Goal: Task Accomplishment & Management: Complete application form

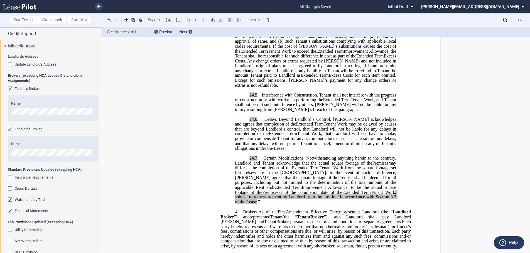
scroll to position [534, 0]
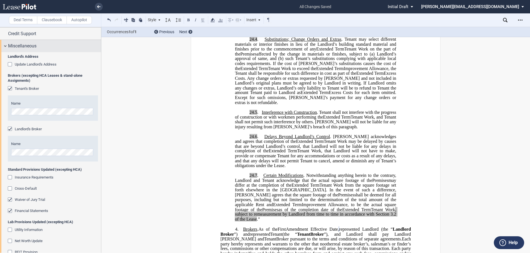
click at [8, 45] on div "Miscellaneous" at bounding box center [50, 46] width 101 height 12
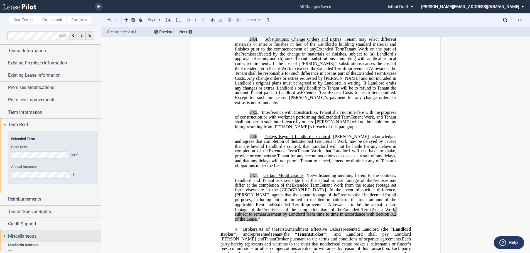
scroll to position [0, 0]
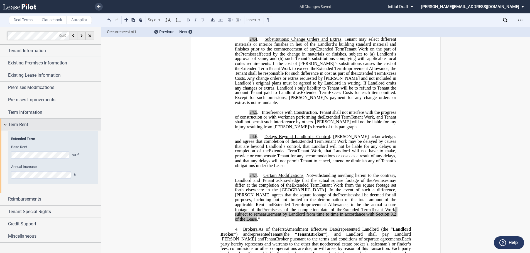
click at [6, 124] on div "Term Rent" at bounding box center [50, 124] width 101 height 12
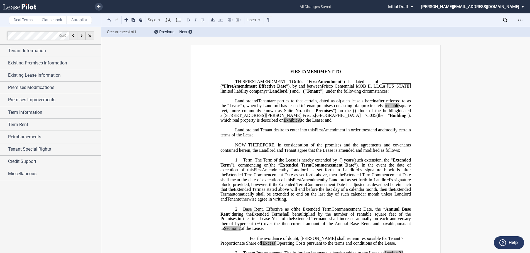
scroll to position [28, 0]
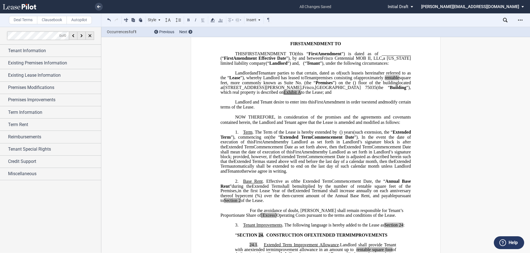
click at [228, 188] on span "Annual Base Rent" at bounding box center [317, 184] width 192 height 10
drag, startPoint x: 251, startPoint y: 225, endPoint x: 236, endPoint y: 226, distance: 15.1
click at [236, 217] on span "For the avoidance of doubt, [PERSON_NAME] shall remain responsible for Tenant’s…" at bounding box center [313, 213] width 184 height 10
click at [261, 218] on span "[Excess]" at bounding box center [269, 215] width 16 height 5
click at [261, 218] on span "Excess]" at bounding box center [268, 215] width 14 height 5
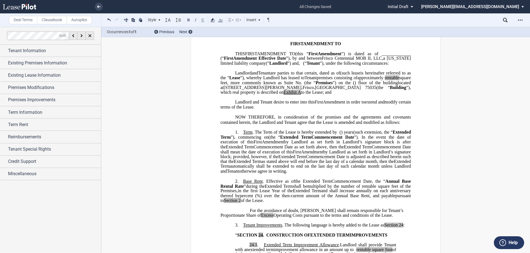
click at [279, 218] on span "Operating Costs pursuant to the terms and conditions of the Lease." at bounding box center [334, 215] width 120 height 5
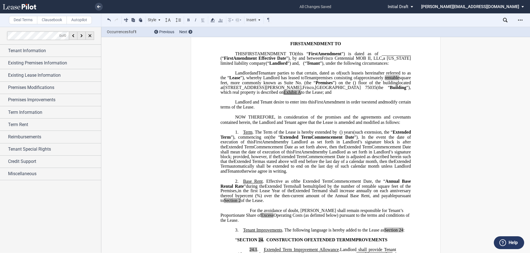
click at [297, 222] on span "Operating Costs (as definted below) pursuant to the terms and conditions of the…" at bounding box center [316, 218] width 190 height 10
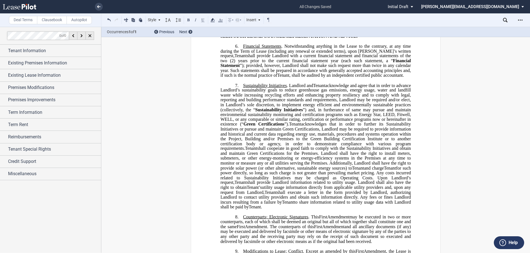
scroll to position [752, 0]
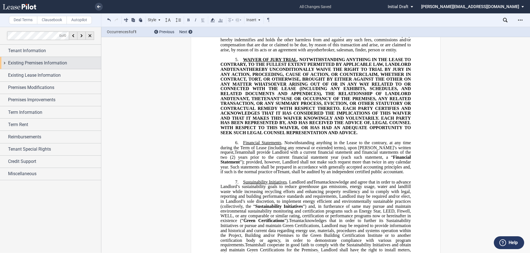
click at [7, 62] on div "Existing Premises Information" at bounding box center [50, 63] width 101 height 12
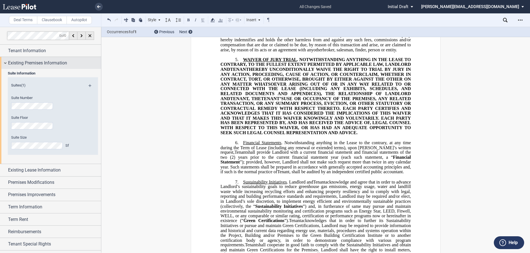
click at [6, 62] on div "Existing Premises Information" at bounding box center [50, 63] width 101 height 12
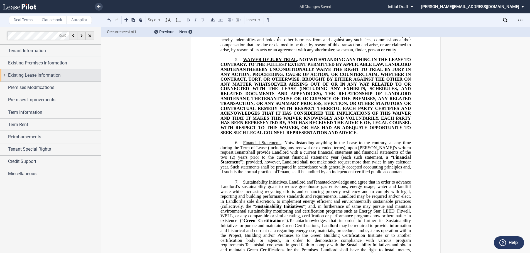
click at [4, 73] on div "Existing Lease Information" at bounding box center [50, 75] width 101 height 12
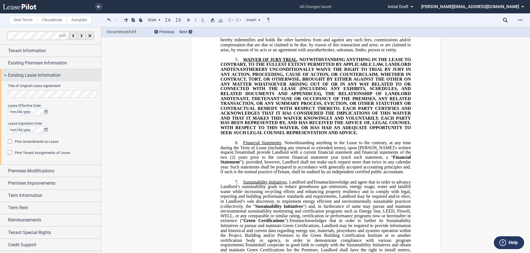
click at [6, 75] on div "Existing Lease Information" at bounding box center [50, 75] width 101 height 12
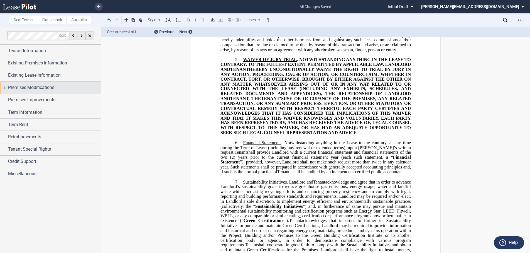
click at [5, 87] on div "Premises Modifications" at bounding box center [50, 88] width 101 height 12
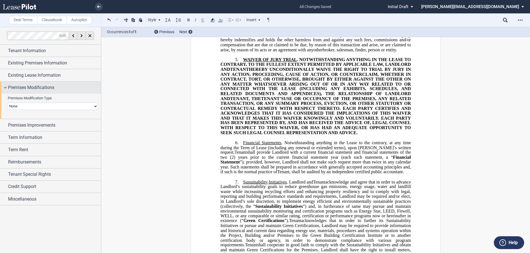
click at [5, 87] on div "Premises Modifications" at bounding box center [50, 88] width 101 height 12
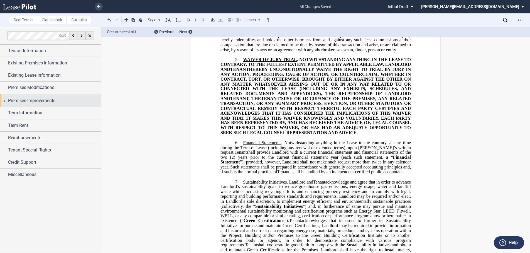
click at [3, 101] on div "Premises Improvements" at bounding box center [50, 101] width 101 height 12
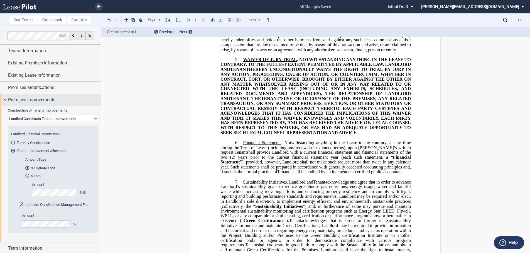
click at [4, 100] on div "Premises Improvements" at bounding box center [50, 100] width 101 height 12
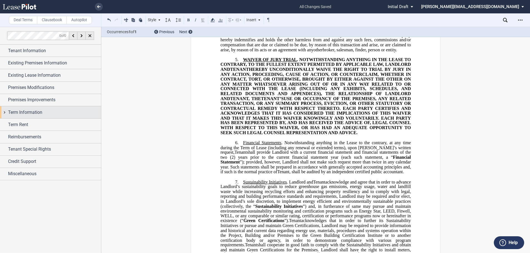
click at [5, 110] on div "Term Information" at bounding box center [50, 112] width 101 height 12
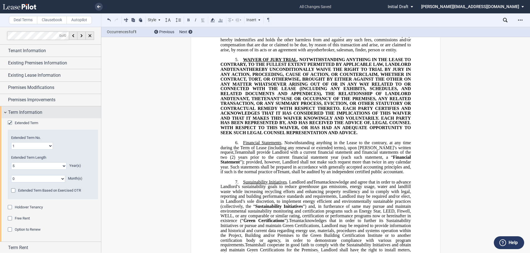
click at [5, 110] on div "Term Information" at bounding box center [50, 112] width 101 height 12
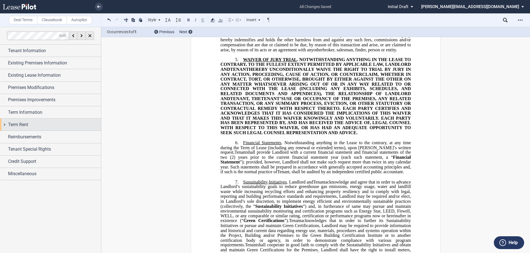
click at [6, 123] on div "Term Rent" at bounding box center [50, 124] width 101 height 12
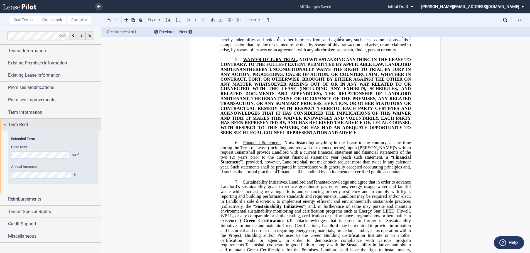
click at [6, 124] on div "Term Rent" at bounding box center [50, 124] width 101 height 12
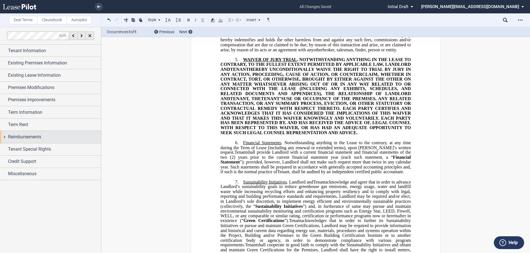
click at [5, 137] on div "Reimbursements" at bounding box center [50, 137] width 101 height 12
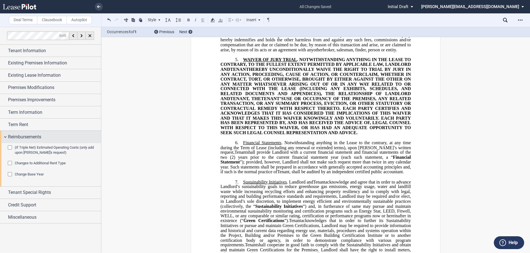
click at [5, 137] on div "Reimbursements" at bounding box center [50, 137] width 101 height 12
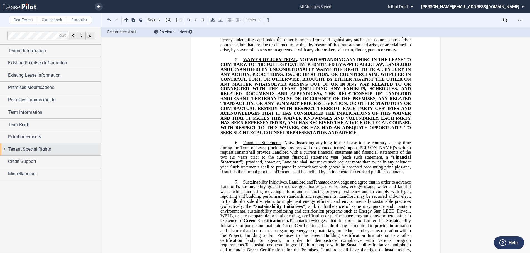
click at [6, 149] on div "Tenant Special Rights" at bounding box center [50, 149] width 101 height 12
click at [5, 149] on div "Tenant Special Rights" at bounding box center [50, 149] width 101 height 12
click at [5, 162] on div "Credit Support" at bounding box center [50, 161] width 101 height 12
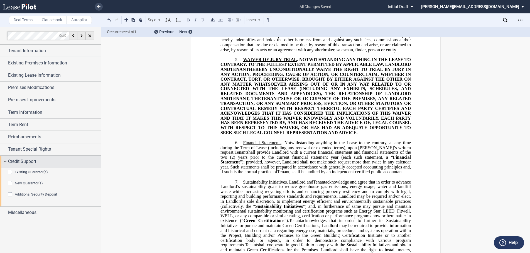
click at [5, 162] on div "Credit Support" at bounding box center [50, 161] width 101 height 12
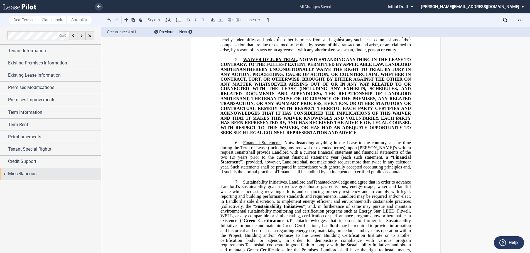
click at [5, 173] on div "Miscellaneous" at bounding box center [50, 174] width 101 height 12
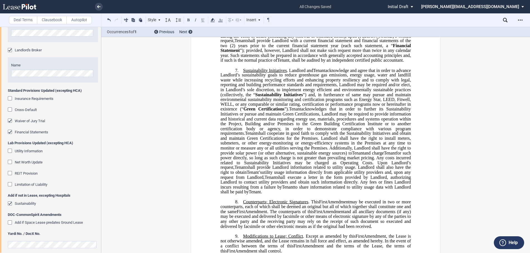
scroll to position [211, 0]
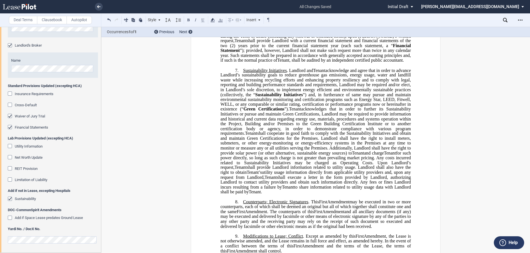
click at [9, 105] on div "Cross-Default" at bounding box center [11, 106] width 6 height 6
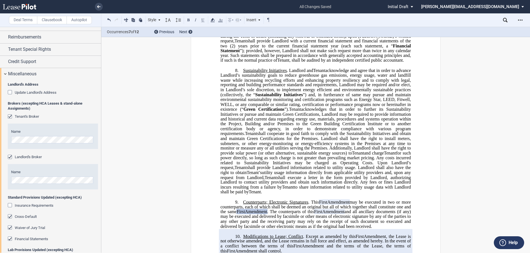
scroll to position [72, 0]
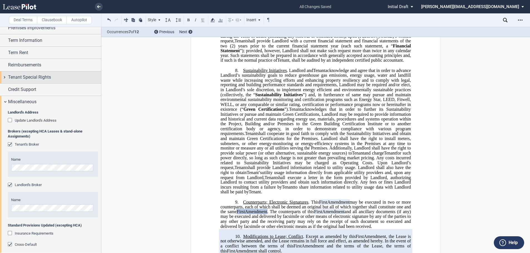
click at [5, 77] on div "Tenant Special Rights" at bounding box center [50, 77] width 101 height 12
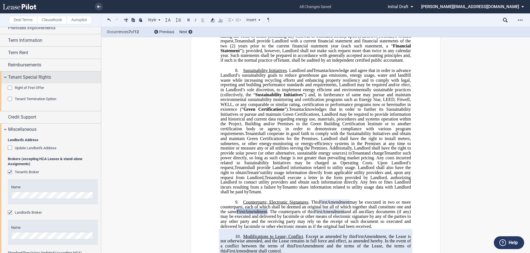
click at [5, 77] on div "Tenant Special Rights" at bounding box center [50, 77] width 101 height 12
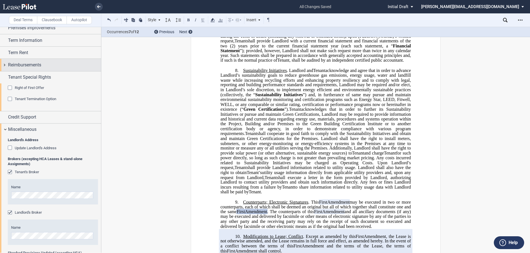
click at [5, 65] on div "Reimbursements" at bounding box center [50, 65] width 101 height 12
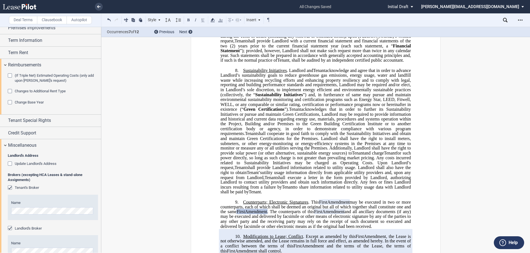
click at [9, 102] on div "Change Base Year" at bounding box center [11, 103] width 6 height 6
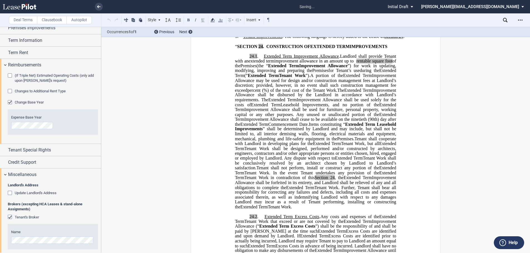
scroll to position [138, 0]
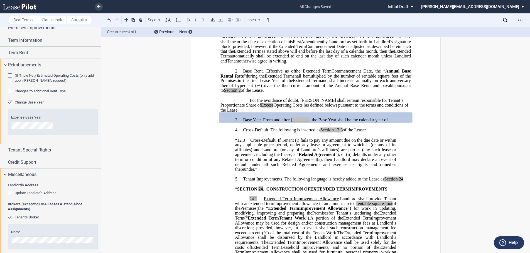
click at [9, 102] on div "Change Base Year" at bounding box center [11, 103] width 6 height 6
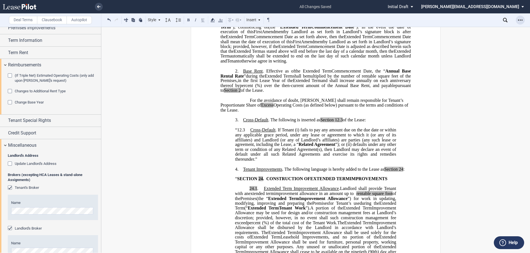
click at [521, 20] on icon "Open Lease options menu" at bounding box center [520, 20] width 4 height 4
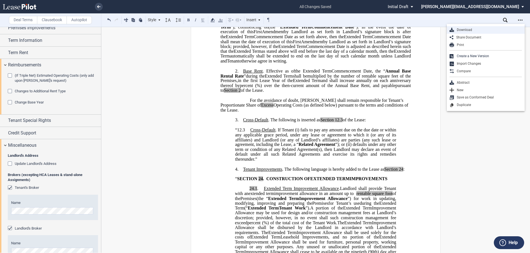
click at [484, 29] on div "Download" at bounding box center [488, 30] width 68 height 5
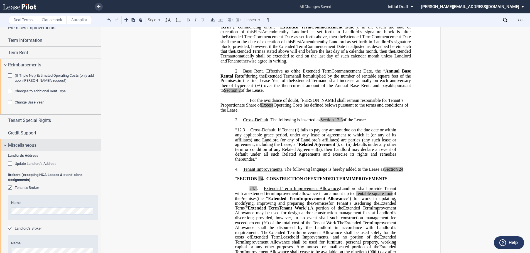
click at [5, 146] on div "Miscellaneous" at bounding box center [50, 145] width 101 height 12
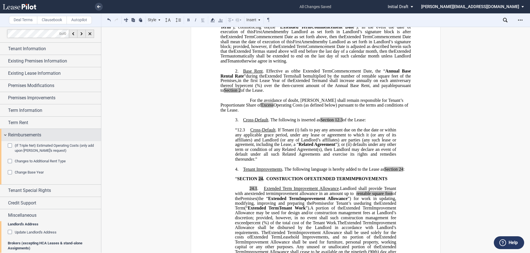
scroll to position [0, 0]
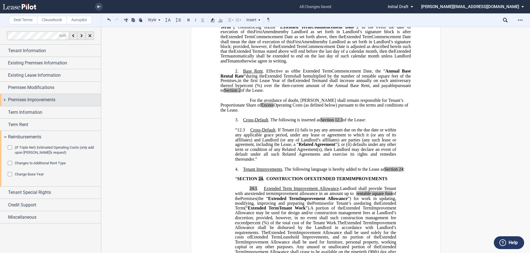
click at [4, 99] on div "Premises Improvements" at bounding box center [50, 100] width 101 height 12
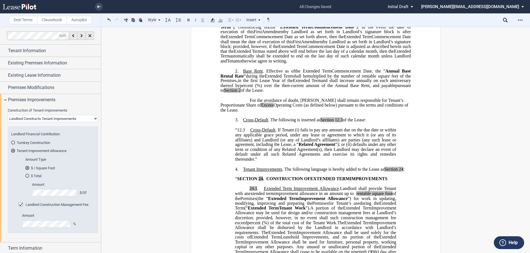
click at [80, 120] on select "Landlord Constructs Tenant Improvements Tenant Constructs Tenant Improvements "…" at bounding box center [53, 118] width 90 height 7
click at [8, 115] on select "Landlord Constructs Tenant Improvements Tenant Constructs Tenant Improvements "…" at bounding box center [53, 118] width 90 height 7
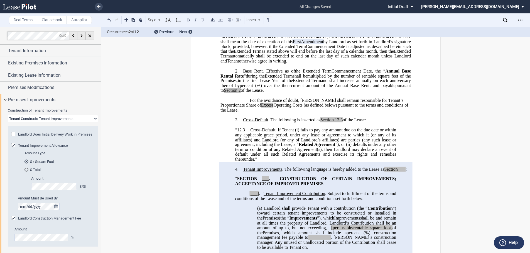
click at [14, 135] on div "Landlord Does Initial Delivery Work in Premises" at bounding box center [14, 135] width 6 height 6
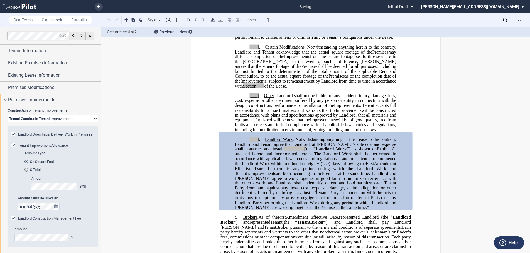
scroll to position [1206, 0]
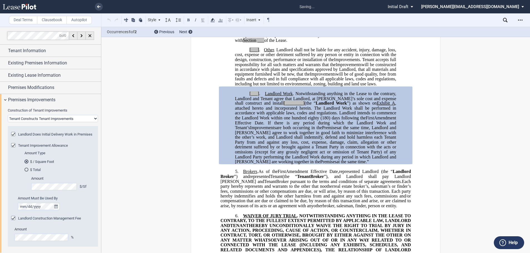
click at [12, 134] on div "Landlord Does Initial Delivery Work in Premises" at bounding box center [14, 135] width 6 height 6
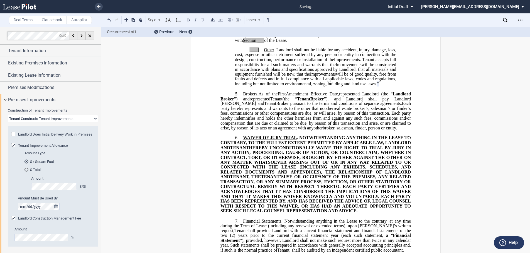
click at [42, 118] on select "Landlord Constructs Tenant Improvements Tenant Constructs Tenant Improvements "…" at bounding box center [53, 118] width 90 height 7
click at [8, 115] on select "Landlord Constructs Tenant Improvements Tenant Constructs Tenant Improvements "…" at bounding box center [53, 118] width 90 height 7
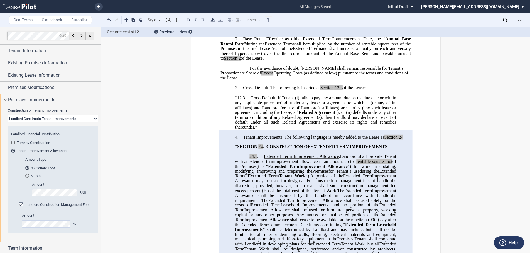
scroll to position [195, 0]
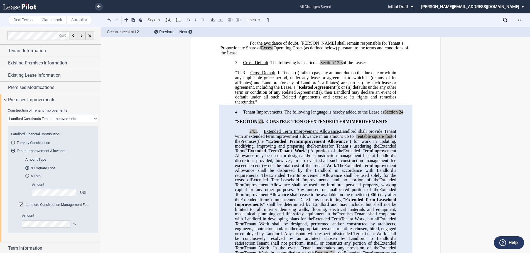
click at [13, 143] on div "Turnkey Construction" at bounding box center [13, 142] width 4 height 4
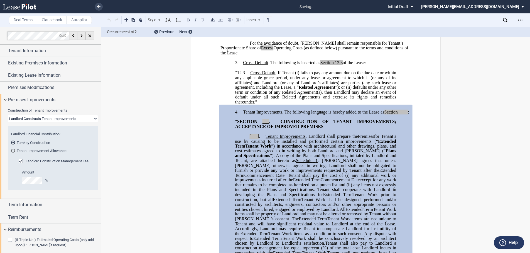
scroll to position [277, 0]
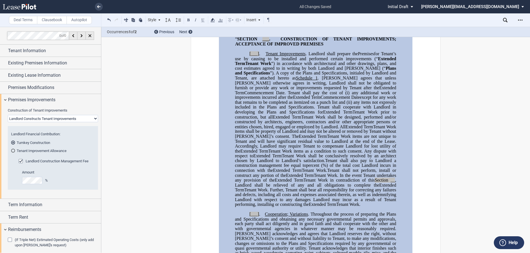
click at [14, 149] on div "Tenant Improvement Allowance" at bounding box center [13, 150] width 4 height 4
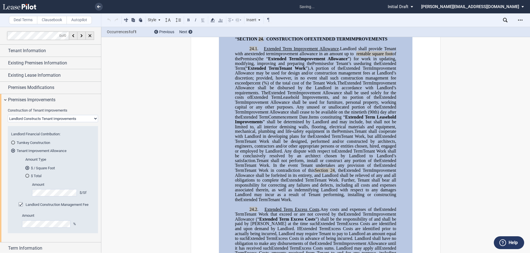
click at [86, 118] on select "Landlord Constructs Tenant Improvements Tenant Constructs Tenant Improvements "…" at bounding box center [53, 118] width 90 height 7
select select "tenant"
click at [8, 115] on select "Landlord Constructs Tenant Improvements Tenant Constructs Tenant Improvements "…" at bounding box center [53, 118] width 90 height 7
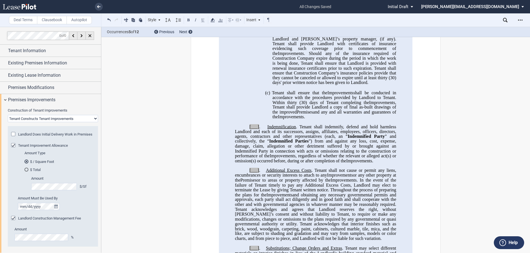
scroll to position [890, 0]
